Goal: Task Accomplishment & Management: Use online tool/utility

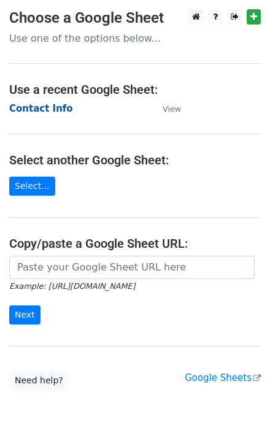
click at [40, 103] on strong "Contact Info" at bounding box center [41, 108] width 64 height 11
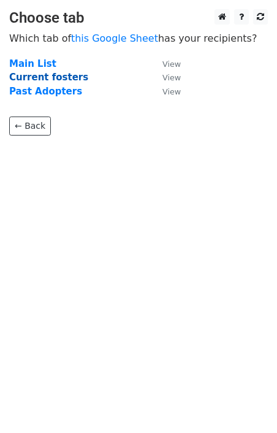
click at [44, 77] on strong "Current fosters" at bounding box center [48, 77] width 79 height 11
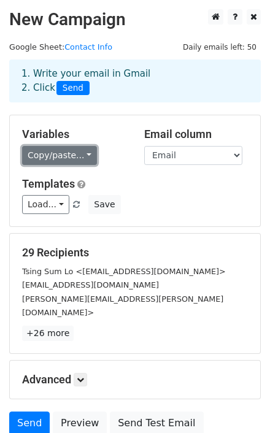
click at [82, 156] on link "Copy/paste..." at bounding box center [59, 155] width 75 height 19
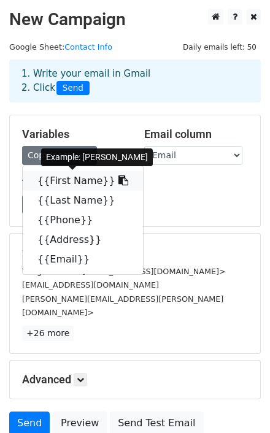
click at [79, 180] on link "{{First Name}}" at bounding box center [83, 181] width 120 height 20
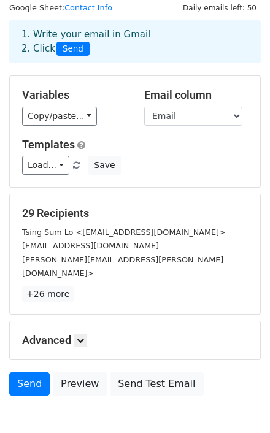
scroll to position [91, 0]
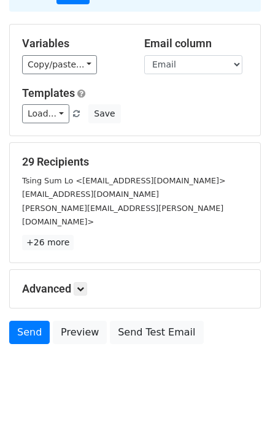
click at [53, 282] on h5 "Advanced" at bounding box center [135, 288] width 226 height 13
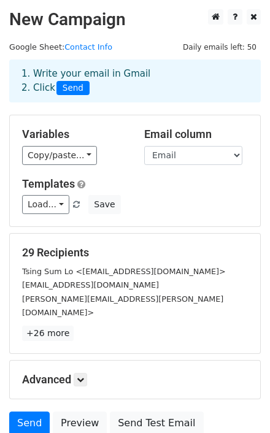
scroll to position [0, 0]
click at [79, 376] on icon at bounding box center [80, 379] width 7 height 7
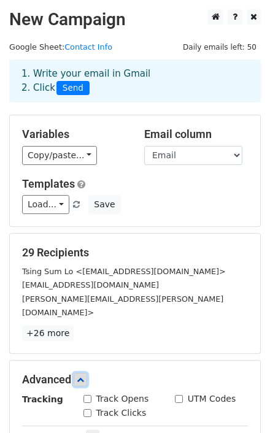
scroll to position [98, 0]
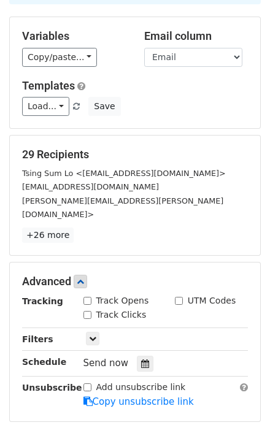
click at [88, 297] on input "Track Opens" at bounding box center [87, 301] width 8 height 8
checkbox input "true"
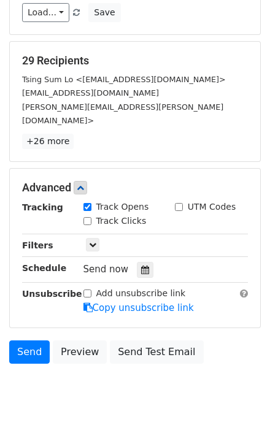
scroll to position [196, 0]
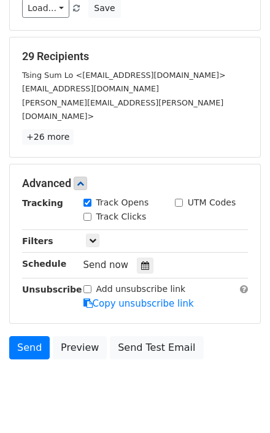
click at [86, 213] on input "Track Clicks" at bounding box center [87, 217] width 8 height 8
click at [84, 213] on input "Track Clicks" at bounding box center [87, 217] width 8 height 8
checkbox input "false"
click at [90, 234] on link at bounding box center [92, 240] width 13 height 13
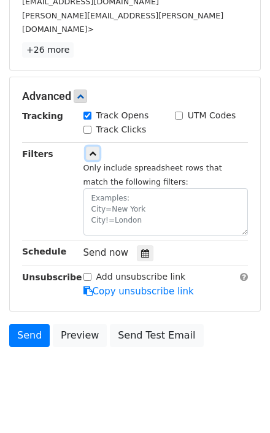
scroll to position [285, 0]
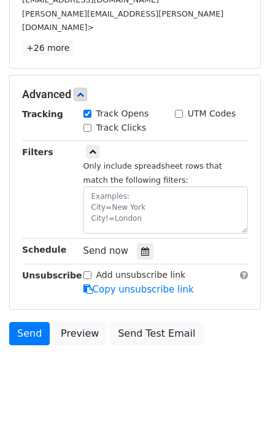
click at [88, 271] on input "Add unsubscribe link" at bounding box center [87, 275] width 8 height 8
click at [86, 271] on input "Add unsubscribe link" at bounding box center [87, 275] width 8 height 8
checkbox input "false"
click at [34, 322] on link "Send" at bounding box center [29, 333] width 40 height 23
